Goal: Task Accomplishment & Management: Manage account settings

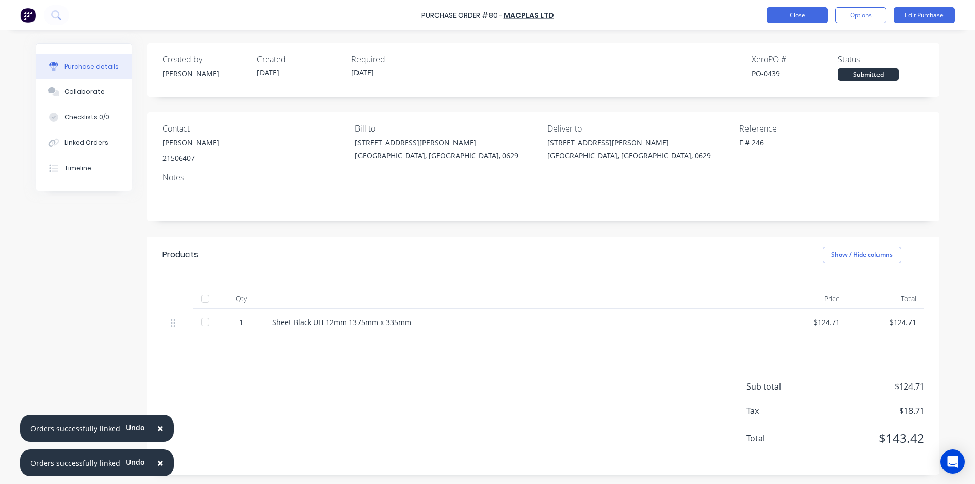
click at [802, 21] on button "Close" at bounding box center [797, 15] width 61 height 16
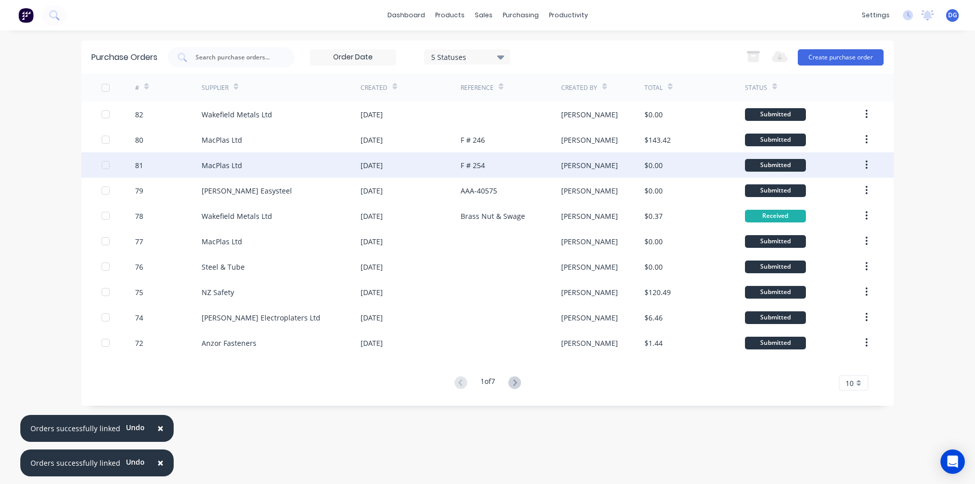
click at [276, 162] on div "MacPlas Ltd" at bounding box center [281, 164] width 159 height 25
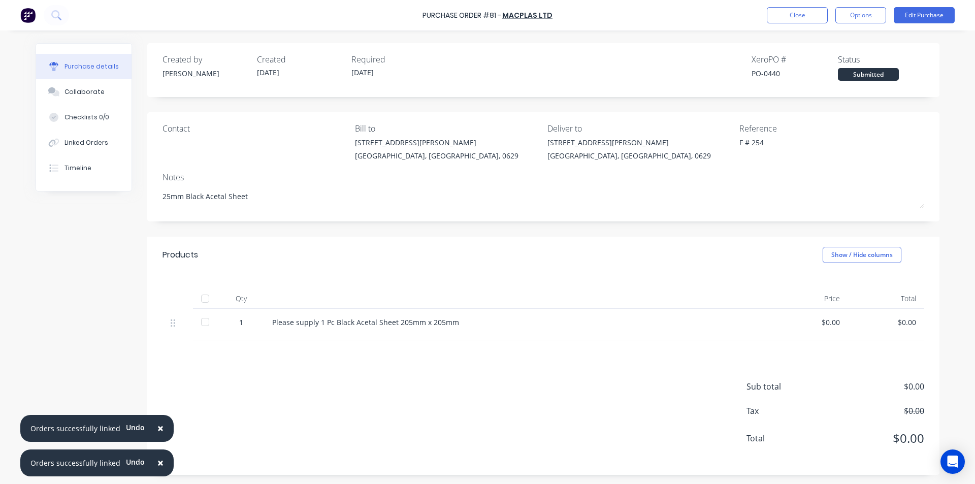
click at [835, 322] on div "$0.00" at bounding box center [810, 322] width 60 height 11
drag, startPoint x: 836, startPoint y: 321, endPoint x: 775, endPoint y: 319, distance: 61.0
click at [775, 319] on div "$0.00" at bounding box center [810, 324] width 76 height 31
click at [822, 323] on div "$0.00" at bounding box center [810, 322] width 60 height 11
click at [834, 322] on div "$0.00" at bounding box center [810, 322] width 60 height 11
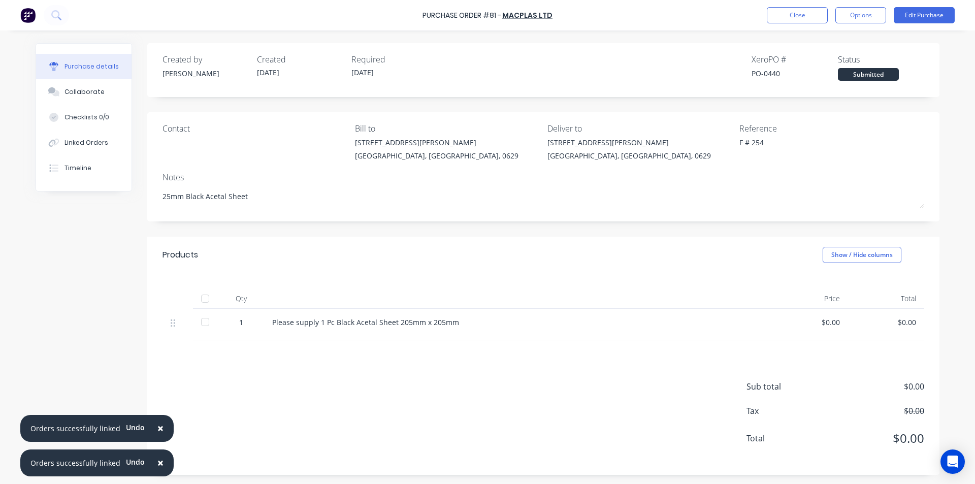
drag, startPoint x: 833, startPoint y: 321, endPoint x: 722, endPoint y: 339, distance: 111.6
click at [722, 339] on div "Please supply 1 Pc Black Acetal Sheet 205mm x 205mm" at bounding box center [518, 324] width 508 height 31
click at [832, 322] on div "$0.00" at bounding box center [810, 322] width 60 height 11
click at [934, 13] on button "Edit Purchase" at bounding box center [924, 15] width 61 height 16
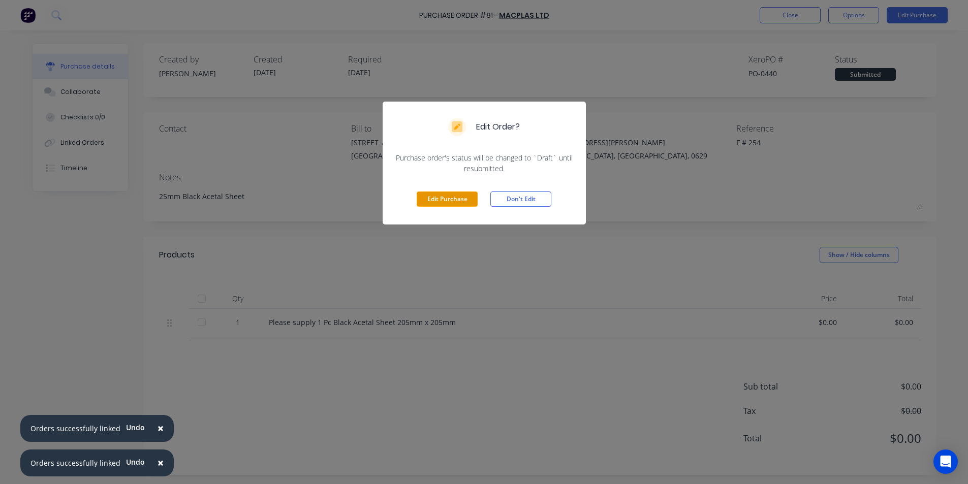
click at [439, 199] on button "Edit Purchase" at bounding box center [447, 198] width 61 height 15
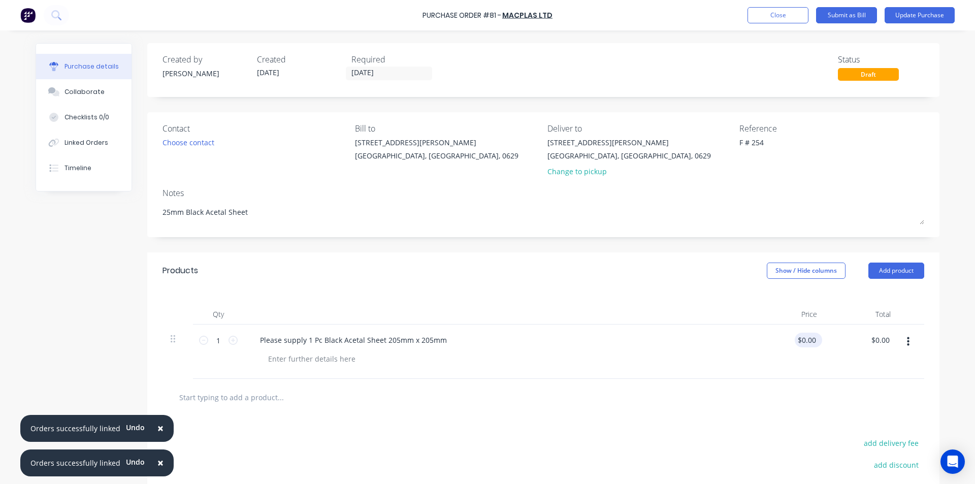
type textarea "x"
click at [811, 340] on input "0.00" at bounding box center [808, 340] width 19 height 15
type input "0"
type input "40.07"
type textarea "x"
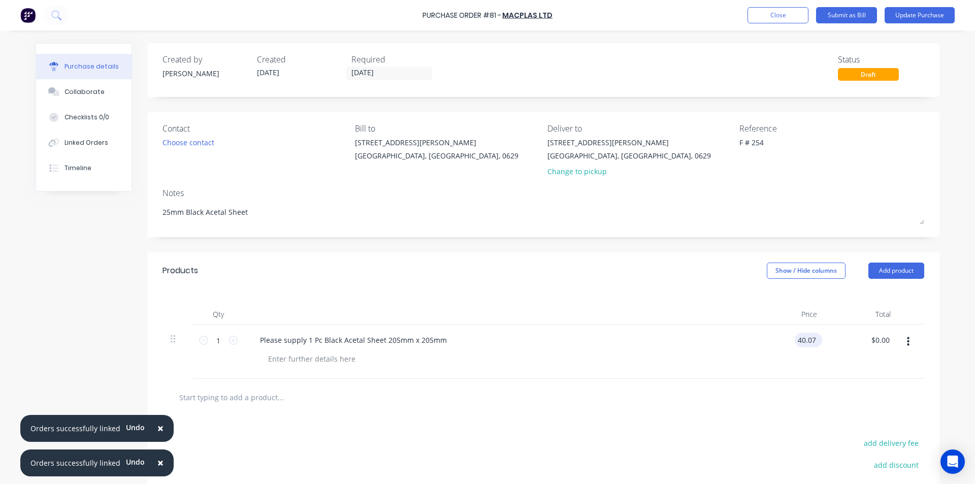
type input "$40.07"
type input "40.07"
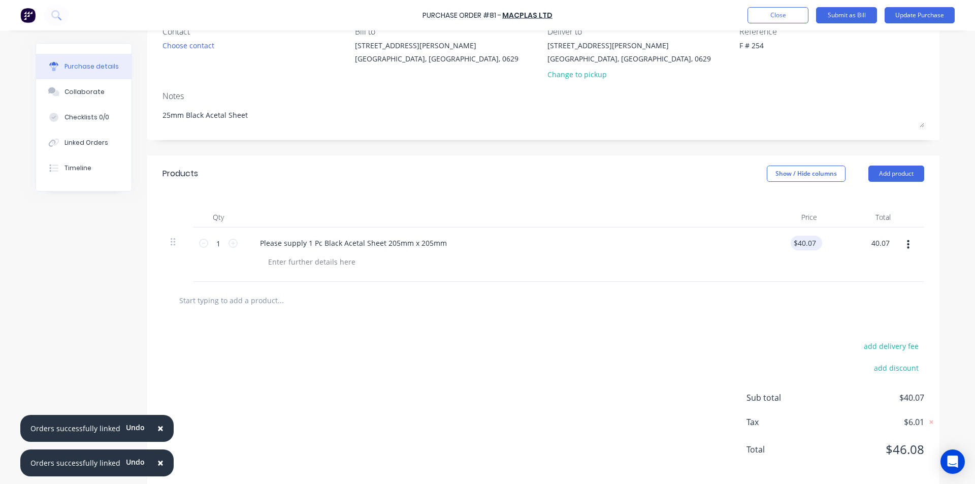
scroll to position [109, 0]
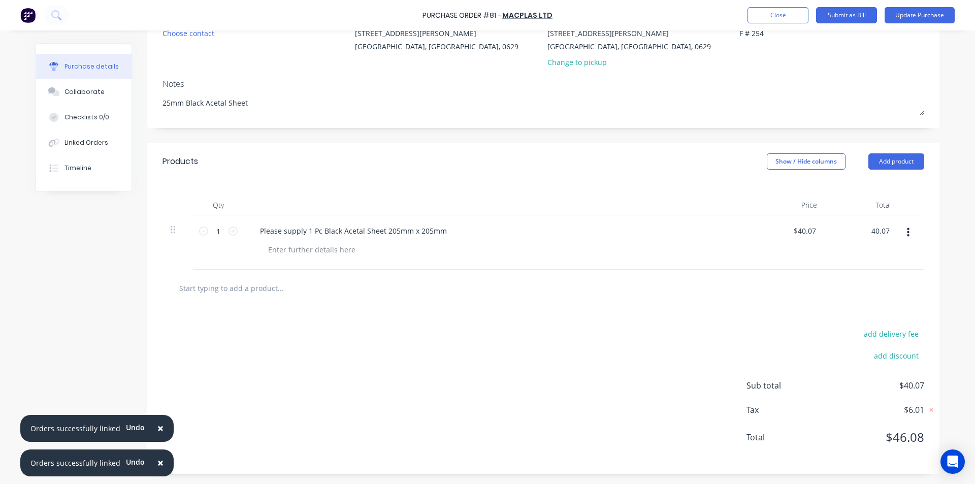
type textarea "x"
type input "40.07"
type textarea "x"
type input "$40.07"
click at [922, 13] on button "Update Purchase" at bounding box center [920, 15] width 70 height 16
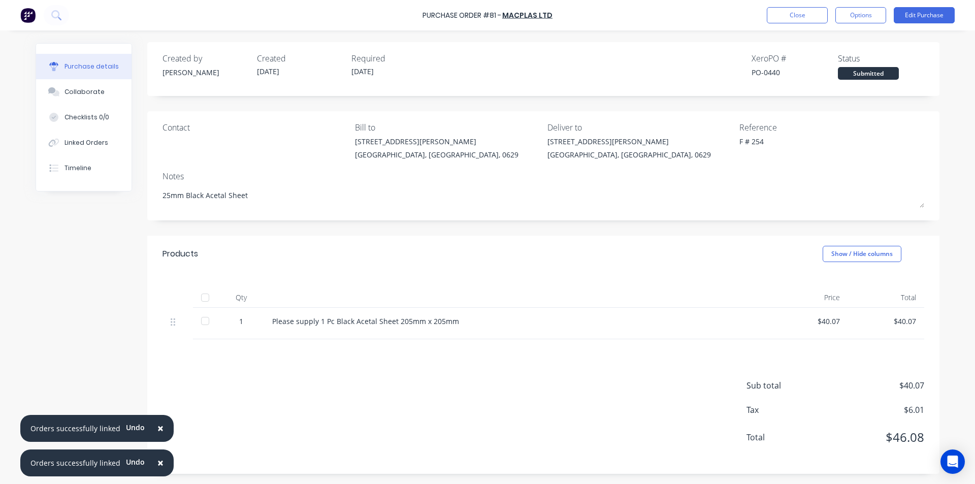
scroll to position [0, 0]
click at [803, 15] on button "Close" at bounding box center [797, 15] width 61 height 16
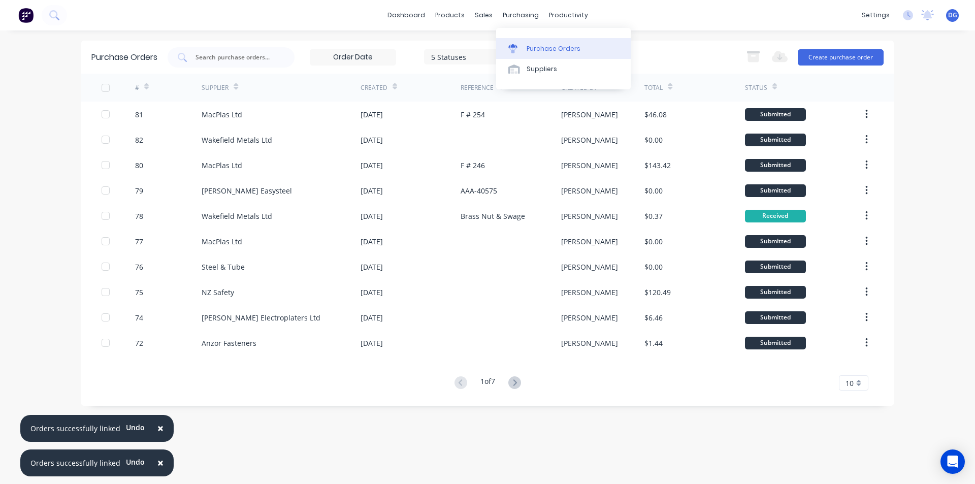
click at [539, 50] on div "Purchase Orders" at bounding box center [554, 48] width 54 height 9
click at [502, 49] on div "Sales Orders" at bounding box center [521, 48] width 42 height 9
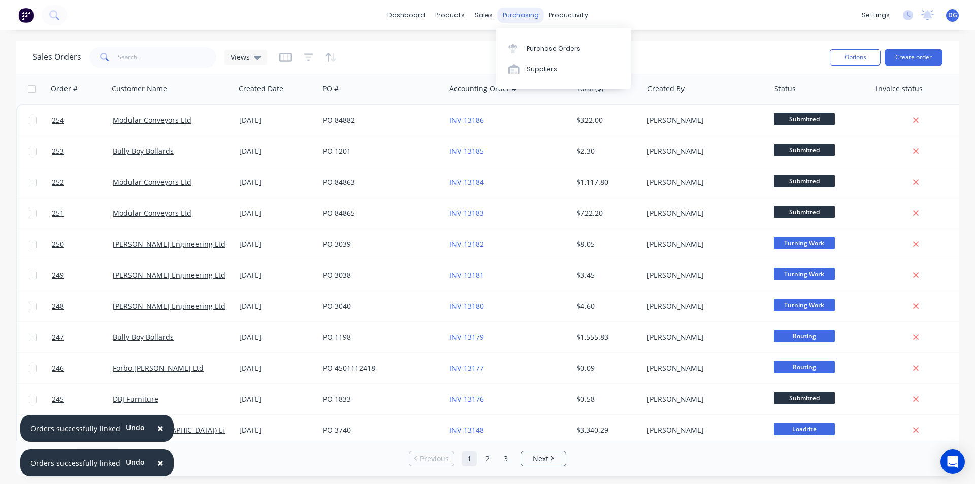
click at [516, 19] on div "purchasing" at bounding box center [521, 15] width 46 height 15
click at [534, 48] on div "Purchase Orders" at bounding box center [554, 48] width 54 height 9
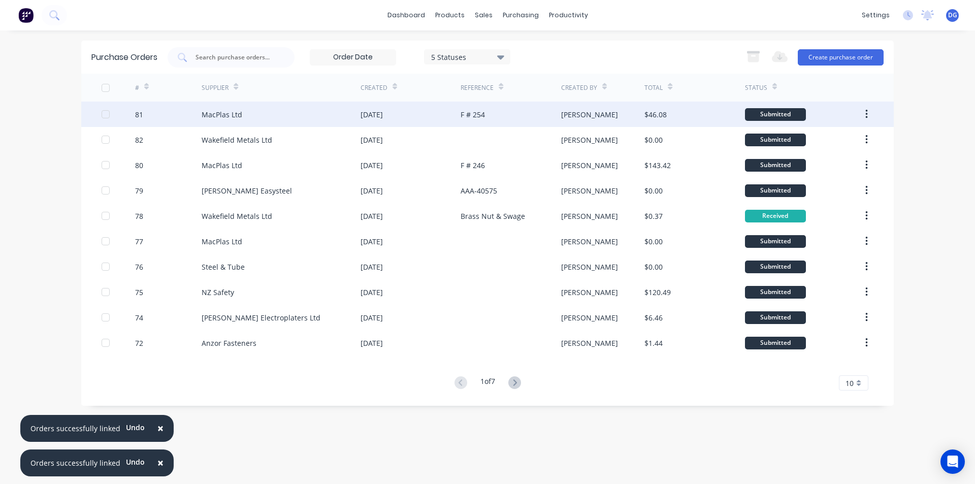
click at [103, 115] on div at bounding box center [105, 114] width 20 height 20
click at [867, 113] on icon "button" at bounding box center [867, 114] width 3 height 11
click at [104, 113] on div at bounding box center [105, 114] width 20 height 20
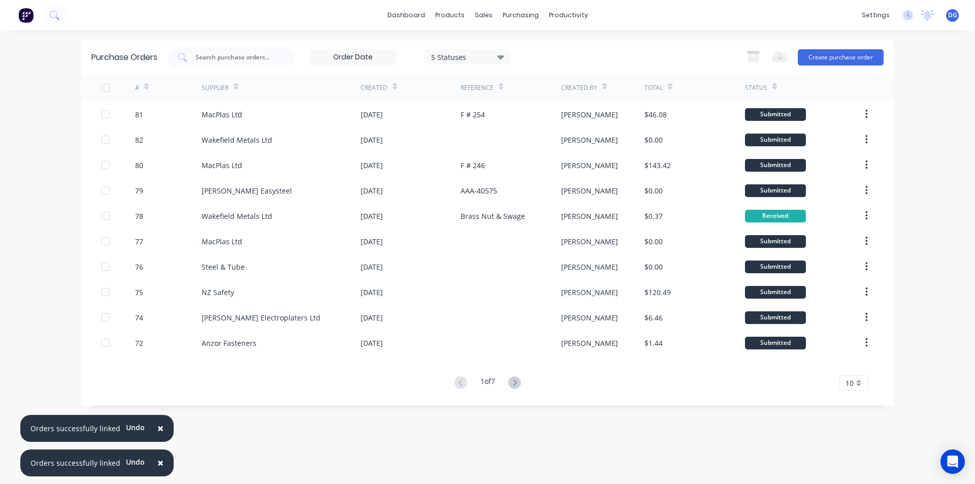
click at [106, 113] on div at bounding box center [105, 114] width 20 height 20
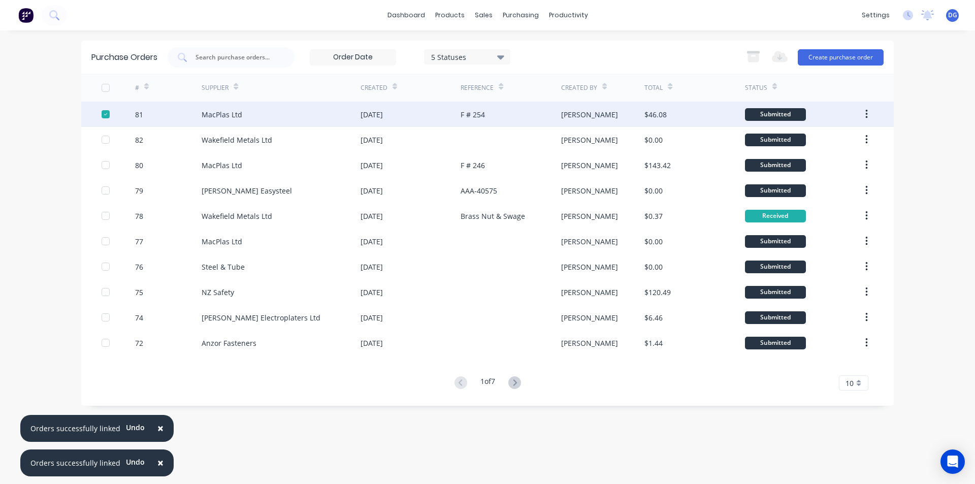
click at [106, 113] on div at bounding box center [105, 114] width 20 height 20
click at [776, 113] on div "Submitted" at bounding box center [775, 114] width 61 height 13
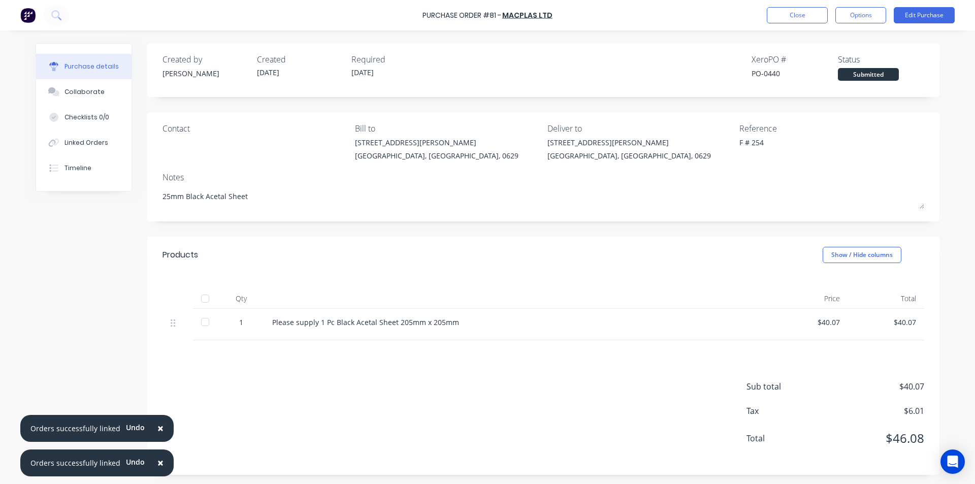
click at [860, 75] on div "Submitted" at bounding box center [868, 74] width 61 height 13
click at [857, 17] on button "Options" at bounding box center [861, 15] width 51 height 16
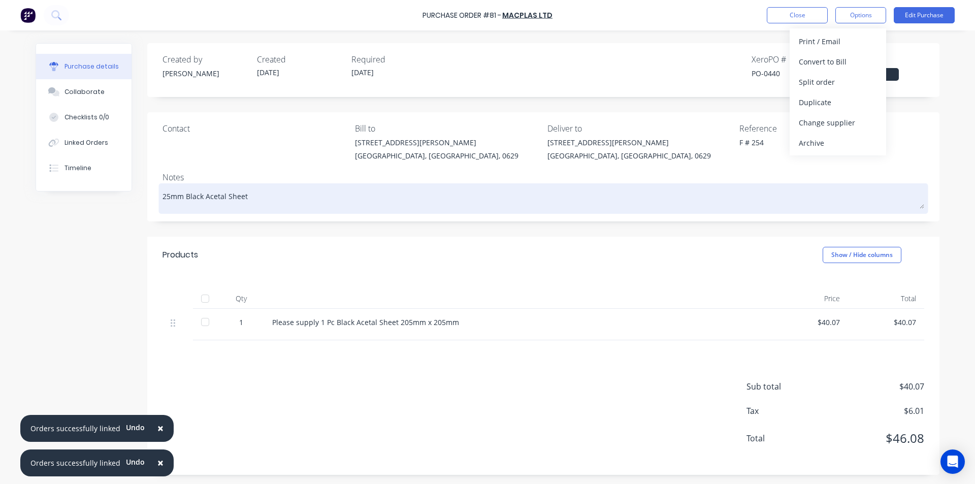
click at [813, 202] on textarea "25mm Black Acetal Sheet" at bounding box center [544, 197] width 762 height 23
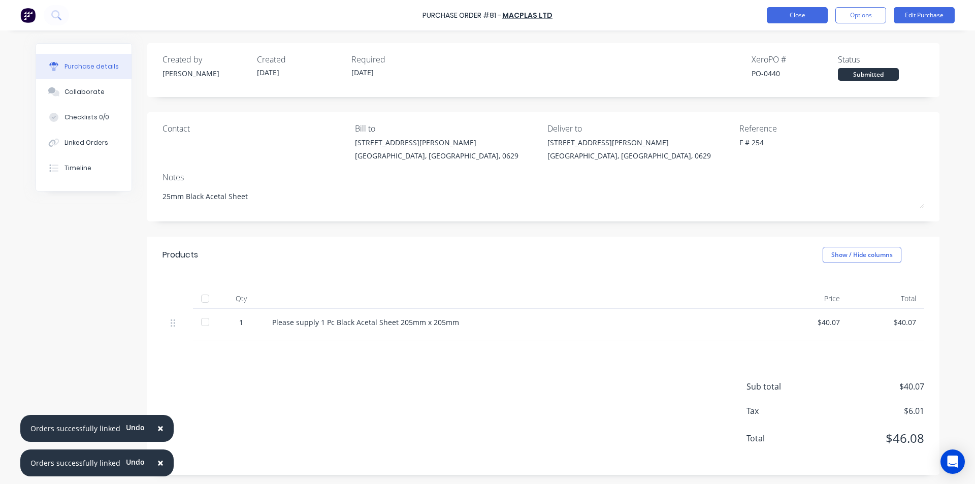
type textarea "x"
click at [782, 16] on button "Close" at bounding box center [797, 15] width 61 height 16
